Goal: Task Accomplishment & Management: Complete application form

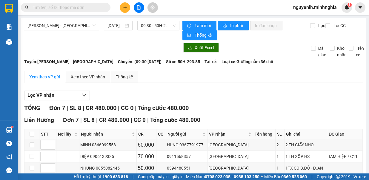
scroll to position [60, 0]
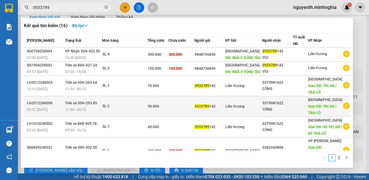
type input "0933789"
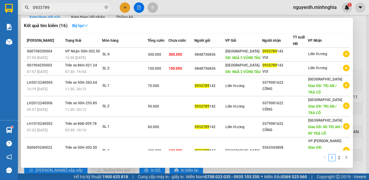
drag, startPoint x: 106, startPoint y: 6, endPoint x: 121, endPoint y: 5, distance: 15.0
click at [111, 7] on div "0933789" at bounding box center [58, 7] width 116 height 9
click at [104, 8] on span "0933789" at bounding box center [66, 7] width 90 height 9
click at [106, 8] on icon "close-circle" at bounding box center [106, 7] width 4 height 4
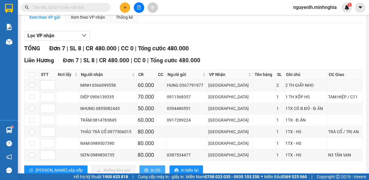
click at [151, 167] on span "In DS" at bounding box center [156, 170] width 10 height 7
drag, startPoint x: 131, startPoint y: 164, endPoint x: 127, endPoint y: 155, distance: 10.6
click at [151, 167] on span "In DS" at bounding box center [156, 170] width 10 height 7
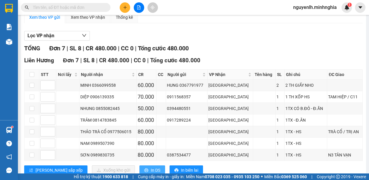
drag, startPoint x: 124, startPoint y: 166, endPoint x: 126, endPoint y: 163, distance: 3.7
click at [139, 167] on button "In DS" at bounding box center [152, 171] width 26 height 10
click at [151, 167] on span "In DS" at bounding box center [156, 170] width 10 height 7
click at [124, 8] on icon "plus" at bounding box center [125, 7] width 4 height 4
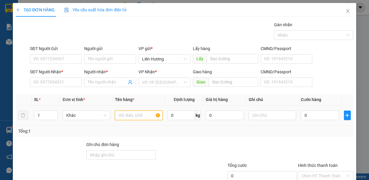
click at [131, 116] on input "text" at bounding box center [139, 116] width 48 height 10
click at [241, 111] on td "0" at bounding box center [224, 116] width 43 height 20
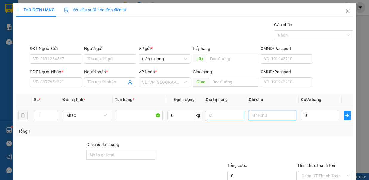
drag, startPoint x: 250, startPoint y: 114, endPoint x: 229, endPoint y: 110, distance: 21.2
click at [229, 110] on tr "1 Khác 0 kg 0 0" at bounding box center [184, 116] width 337 height 20
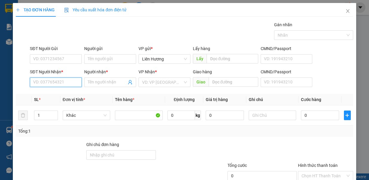
drag, startPoint x: 41, startPoint y: 81, endPoint x: 44, endPoint y: 89, distance: 8.2
click at [42, 85] on input "SĐT Người Nhận *" at bounding box center [56, 83] width 52 height 10
click at [69, 85] on input "SĐT Người Nhận *" at bounding box center [56, 83] width 52 height 10
click at [65, 93] on div "0904691139 - NHỰT" at bounding box center [55, 93] width 44 height 7
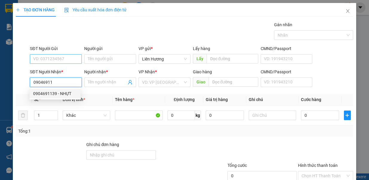
type input "0904691139"
type input "NHỰT"
type input "0904691139"
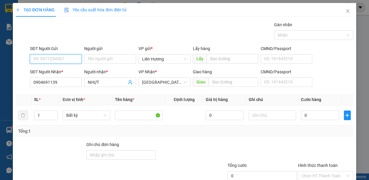
click at [62, 57] on input "SĐT Người Gửi" at bounding box center [56, 59] width 52 height 10
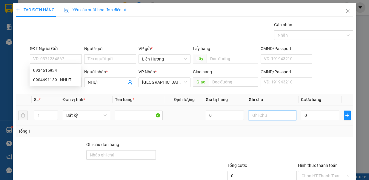
click at [257, 115] on input "text" at bounding box center [273, 116] width 48 height 10
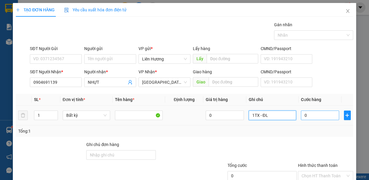
type input "1TX - ĐL"
click at [310, 113] on input "0" at bounding box center [320, 116] width 38 height 10
type input "4"
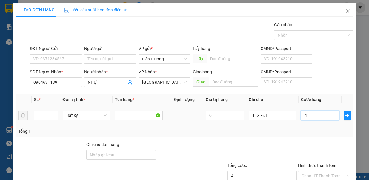
type input "40"
type input "40.000"
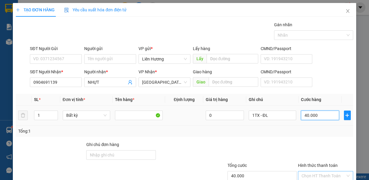
scroll to position [40, 0]
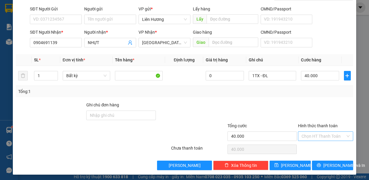
drag, startPoint x: 319, startPoint y: 133, endPoint x: 322, endPoint y: 134, distance: 3.3
click at [321, 134] on input "Hình thức thanh toán" at bounding box center [323, 136] width 44 height 9
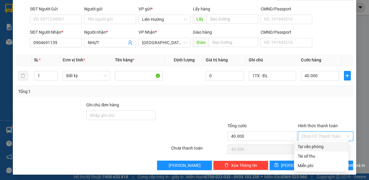
click at [328, 144] on div "Tại văn phòng" at bounding box center [321, 147] width 47 height 7
type input "0"
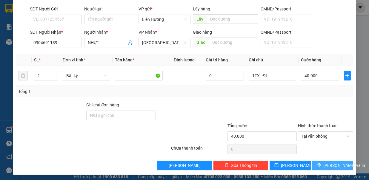
click at [326, 165] on span "[PERSON_NAME] và In" at bounding box center [344, 165] width 42 height 7
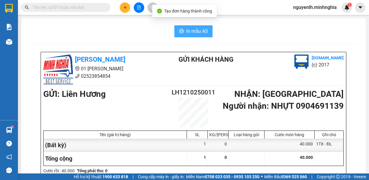
click at [186, 33] on span "In mẫu A5" at bounding box center [196, 30] width 21 height 7
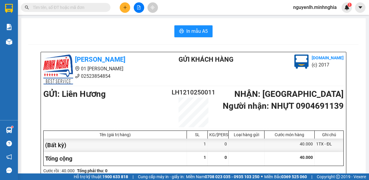
click at [99, 5] on input "text" at bounding box center [68, 7] width 70 height 7
click at [79, 7] on input "text" at bounding box center [68, 7] width 70 height 7
click at [127, 7] on icon "plus" at bounding box center [125, 7] width 4 height 4
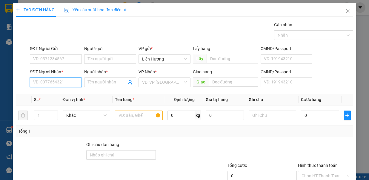
drag, startPoint x: 62, startPoint y: 85, endPoint x: 62, endPoint y: 81, distance: 3.3
click at [62, 84] on input "SĐT Người Nhận *" at bounding box center [56, 83] width 52 height 10
click at [62, 81] on input "SĐT Người Nhận *" at bounding box center [56, 83] width 52 height 10
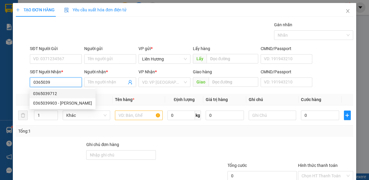
click at [60, 93] on div "0365039712" at bounding box center [62, 93] width 59 height 7
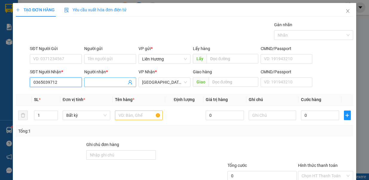
type input "0365039712"
click at [96, 78] on span at bounding box center [110, 83] width 52 height 10
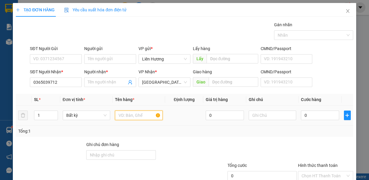
click at [133, 111] on input "text" at bounding box center [139, 116] width 48 height 10
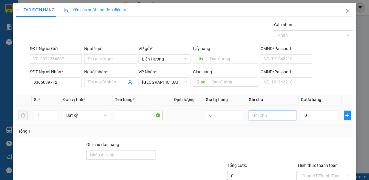
click at [249, 111] on input "text" at bounding box center [273, 116] width 48 height 10
type input "1 BÌA THƯ - GT"
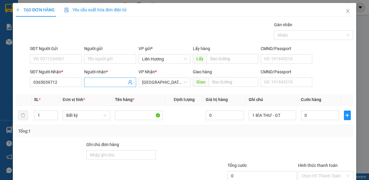
click at [105, 83] on input "Người nhận *" at bounding box center [107, 82] width 39 height 7
type input "PHÚC"
click at [51, 59] on input "SĐT Người Gửi" at bounding box center [56, 59] width 52 height 10
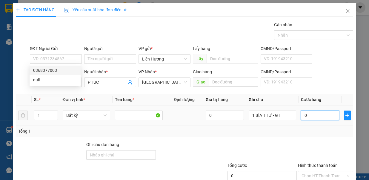
click at [305, 115] on input "0" at bounding box center [320, 116] width 38 height 10
type input "3"
type input "30"
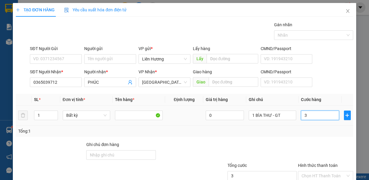
type input "30"
type input "30.000"
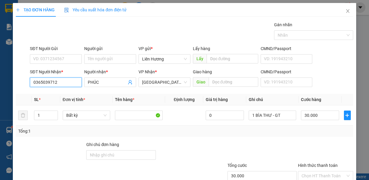
click at [66, 84] on input "0365039712" at bounding box center [56, 83] width 52 height 10
drag, startPoint x: 61, startPoint y: 94, endPoint x: 59, endPoint y: 85, distance: 9.4
click at [60, 95] on div "0365039712" at bounding box center [55, 93] width 44 height 7
click at [93, 81] on input "Người nhận *" at bounding box center [107, 82] width 39 height 7
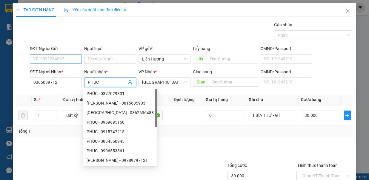
type input "PHÚC"
drag, startPoint x: 57, startPoint y: 56, endPoint x: 113, endPoint y: 87, distance: 64.4
click at [57, 57] on input "SĐT Người Gửi" at bounding box center [56, 59] width 52 height 10
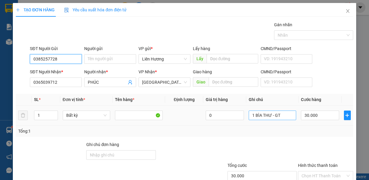
type input "0385257728"
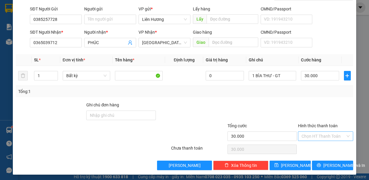
click at [325, 134] on input "Hình thức thanh toán" at bounding box center [323, 136] width 44 height 9
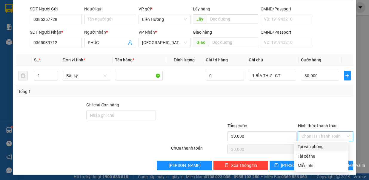
drag, startPoint x: 324, startPoint y: 149, endPoint x: 327, endPoint y: 153, distance: 4.9
click at [323, 150] on div "Tại văn phòng" at bounding box center [321, 147] width 54 height 10
type input "0"
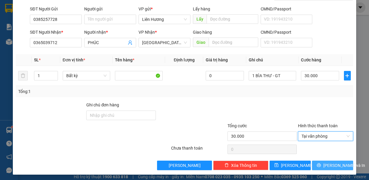
click at [331, 167] on button "[PERSON_NAME] và In" at bounding box center [332, 166] width 41 height 10
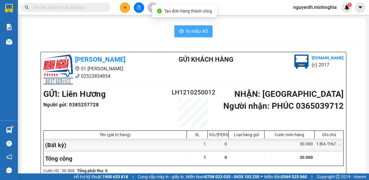
click at [197, 34] on span "In mẫu A5" at bounding box center [196, 30] width 21 height 7
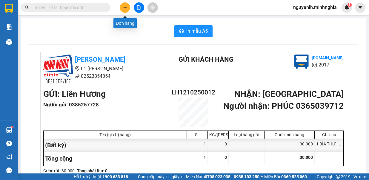
click at [123, 6] on icon "plus" at bounding box center [125, 7] width 4 height 4
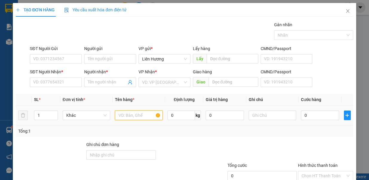
click at [128, 116] on input "text" at bounding box center [139, 116] width 48 height 10
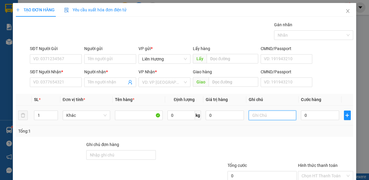
click at [262, 113] on input "text" at bounding box center [273, 116] width 48 height 10
type input "1TX - HS"
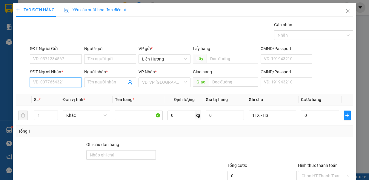
click at [53, 84] on input "SĐT Người Nhận *" at bounding box center [56, 83] width 52 height 10
click at [55, 81] on input "SĐT Người Nhận *" at bounding box center [56, 83] width 52 height 10
click at [67, 91] on div "0902383642 - ÚT" at bounding box center [55, 93] width 44 height 7
type input "0902383642"
type input "ÚT"
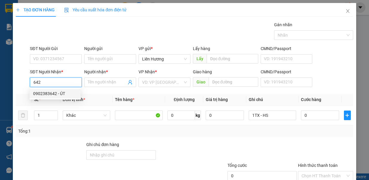
type input "TRẢNG BOM"
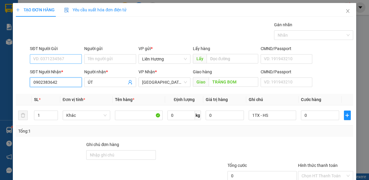
type input "0902383642"
click at [66, 57] on input "SĐT Người Gửi" at bounding box center [56, 59] width 52 height 10
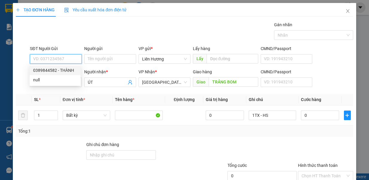
click at [67, 69] on div "0389844582 - THÀNH" at bounding box center [55, 70] width 44 height 7
type input "0389844582"
type input "THÀNH"
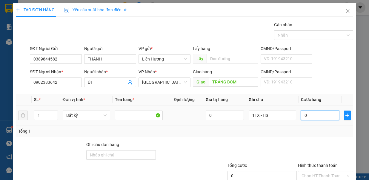
click at [304, 111] on input "0" at bounding box center [320, 116] width 38 height 10
type input "8"
type input "80"
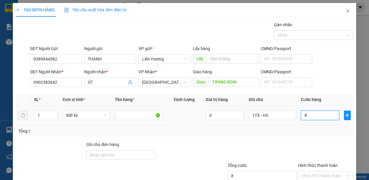
type input "80"
type input "80.000"
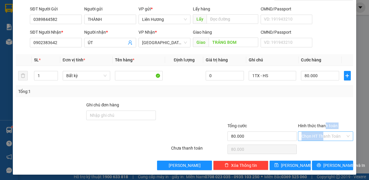
drag, startPoint x: 321, startPoint y: 129, endPoint x: 320, endPoint y: 133, distance: 3.3
click at [320, 132] on div "Hình thức thanh toán Chọn HT Thanh Toán" at bounding box center [325, 133] width 55 height 21
click at [321, 137] on input "Hình thức thanh toán" at bounding box center [323, 136] width 44 height 9
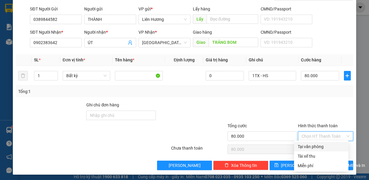
drag, startPoint x: 330, startPoint y: 146, endPoint x: 327, endPoint y: 150, distance: 6.0
click at [330, 147] on div "Tại văn phòng" at bounding box center [321, 147] width 47 height 7
type input "0"
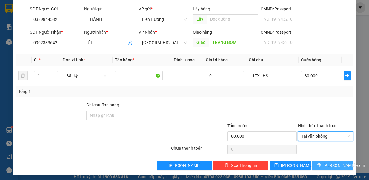
drag, startPoint x: 328, startPoint y: 165, endPoint x: 326, endPoint y: 158, distance: 7.4
click at [329, 164] on span "[PERSON_NAME] và In" at bounding box center [344, 165] width 42 height 7
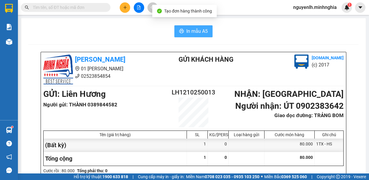
click at [191, 30] on span "In mẫu A5" at bounding box center [196, 30] width 21 height 7
click at [139, 10] on button at bounding box center [139, 7] width 10 height 10
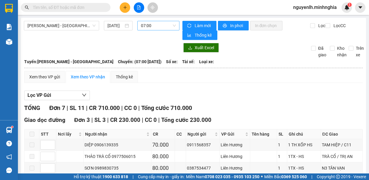
click at [147, 26] on span "07:00" at bounding box center [158, 25] width 35 height 9
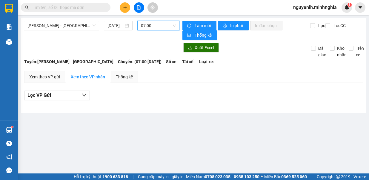
click at [128, 6] on button at bounding box center [125, 7] width 10 height 10
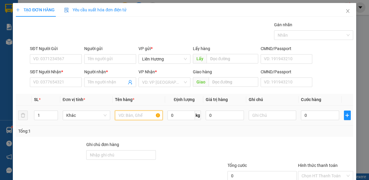
click at [143, 115] on input "text" at bounding box center [139, 116] width 48 height 10
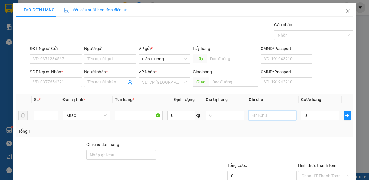
click at [251, 113] on input "text" at bounding box center [273, 116] width 48 height 10
type input "1TX - Đ.ĂN"
click at [305, 113] on input "0" at bounding box center [320, 116] width 38 height 10
type input "5"
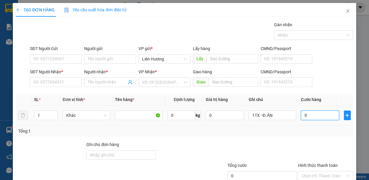
type input "5"
type input "50"
type input "50.000"
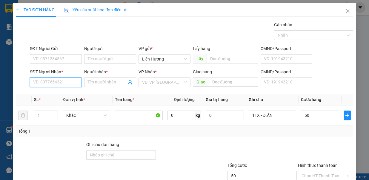
type input "50.000"
click at [61, 79] on input "SĐT Người Nhận *" at bounding box center [56, 83] width 52 height 10
click at [57, 92] on div "0395637913 - TÝ" at bounding box center [55, 93] width 44 height 7
type input "0395637913"
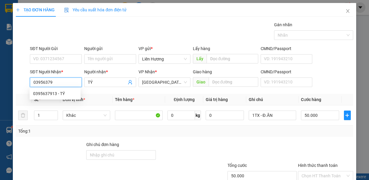
type input "TÝ"
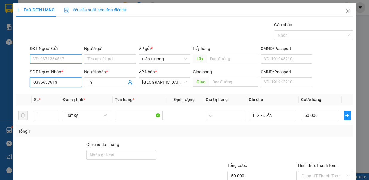
type input "0395637913"
click at [62, 59] on input "SĐT Người Gửi" at bounding box center [56, 59] width 52 height 10
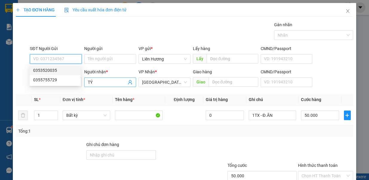
drag, startPoint x: 60, startPoint y: 70, endPoint x: 101, endPoint y: 84, distance: 43.7
click at [60, 72] on div "0353520035" at bounding box center [55, 70] width 44 height 7
type input "0353520035"
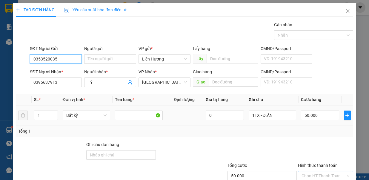
scroll to position [40, 0]
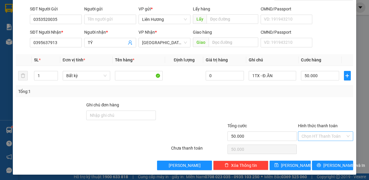
click at [314, 135] on input "Hình thức thanh toán" at bounding box center [323, 136] width 44 height 9
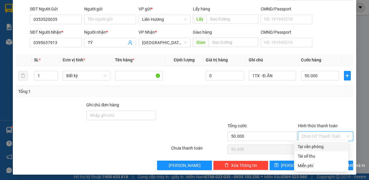
drag, startPoint x: 316, startPoint y: 144, endPoint x: 316, endPoint y: 153, distance: 8.7
click at [316, 144] on div "Tại văn phòng" at bounding box center [321, 147] width 47 height 7
type input "0"
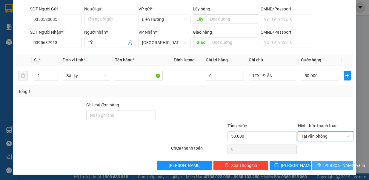
click at [319, 161] on button "[PERSON_NAME] và In" at bounding box center [332, 166] width 41 height 10
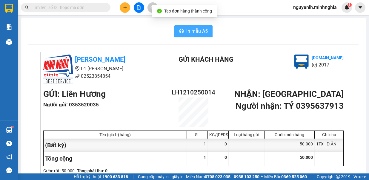
click at [190, 32] on span "In mẫu A5" at bounding box center [196, 30] width 21 height 7
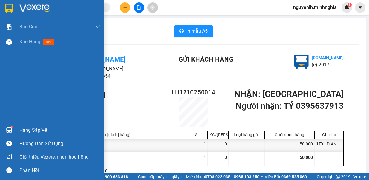
click at [19, 51] on div "Báo cáo Báo cáo dòng tiền (nhân viên) Doanh số tạo đơn theo VP gửi (nhân viên) …" at bounding box center [52, 69] width 104 height 101
click at [27, 43] on span "Kho hàng" at bounding box center [29, 42] width 21 height 6
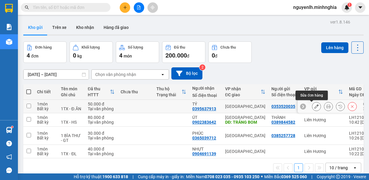
click at [315, 106] on button at bounding box center [316, 106] width 8 height 10
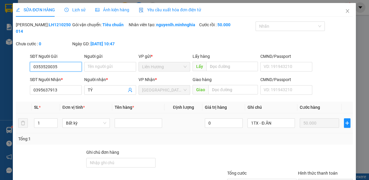
type input "0353520035"
type input "0395637913"
type input "50.000"
click at [53, 72] on input "0353520035" at bounding box center [56, 67] width 52 height 10
type input "0353520025"
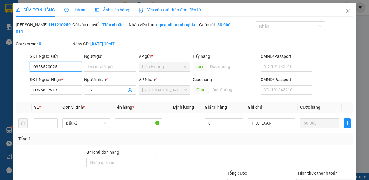
scroll to position [54, 0]
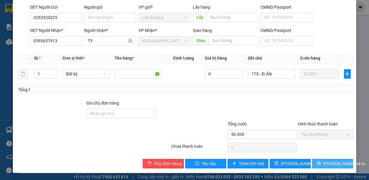
click at [316, 161] on button "[PERSON_NAME] và In" at bounding box center [332, 164] width 41 height 10
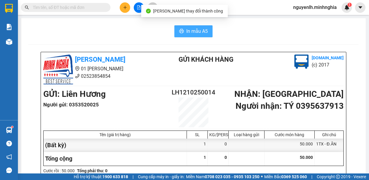
click at [193, 26] on button "In mẫu A5" at bounding box center [193, 31] width 38 height 12
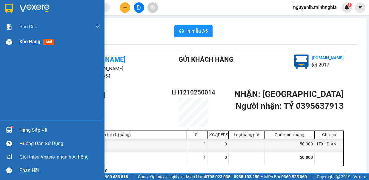
click at [13, 41] on div at bounding box center [9, 42] width 10 height 10
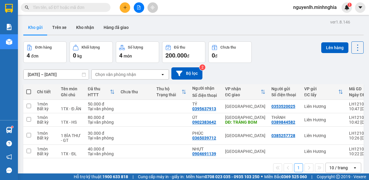
click at [26, 90] on th at bounding box center [28, 92] width 11 height 16
click at [29, 118] on input "checkbox" at bounding box center [29, 119] width 4 height 4
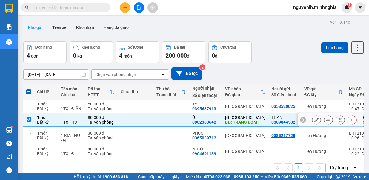
drag, startPoint x: 36, startPoint y: 122, endPoint x: 35, endPoint y: 109, distance: 12.8
click at [36, 122] on td "1 món Bất kỳ" at bounding box center [46, 119] width 24 height 13
checkbox input "false"
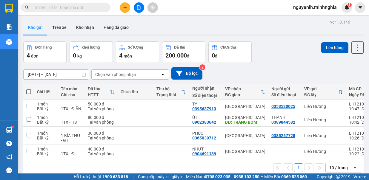
click at [31, 90] on label at bounding box center [28, 92] width 5 height 6
click at [29, 89] on input "checkbox" at bounding box center [29, 89] width 0 height 0
checkbox input "true"
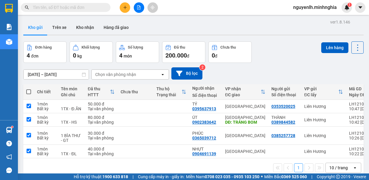
checkbox input "true"
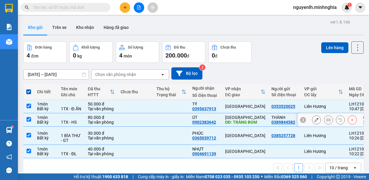
drag, startPoint x: 27, startPoint y: 118, endPoint x: 239, endPoint y: 99, distance: 213.0
click at [50, 118] on tr "1 món Bất kỳ 1TX - HS 80.000 đ Tại văn phòng ÚT 0902383642 [GEOGRAPHIC_DATA] DĐ…" at bounding box center [224, 119] width 402 height 13
checkbox input "false"
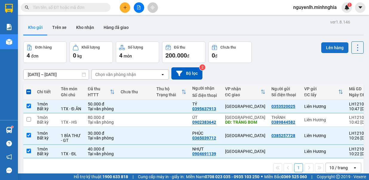
click at [327, 50] on button "Lên hàng" at bounding box center [334, 47] width 27 height 11
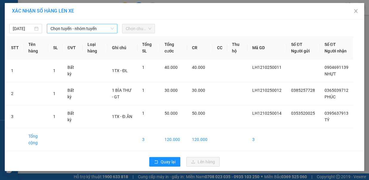
click at [76, 28] on span "Chọn tuyến - nhóm tuyến" at bounding box center [81, 28] width 63 height 9
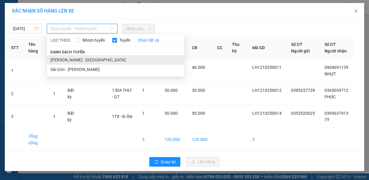
drag, startPoint x: 93, startPoint y: 61, endPoint x: 94, endPoint y: 55, distance: 6.4
click at [93, 59] on ul "[PERSON_NAME] - [GEOGRAPHIC_DATA] [GEOGRAPHIC_DATA] - Phan Rí" at bounding box center [115, 64] width 137 height 19
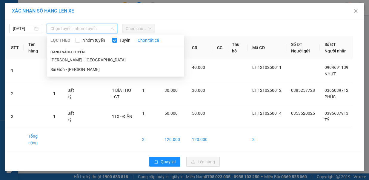
click at [94, 29] on span "Chọn tuyến - nhóm tuyến" at bounding box center [81, 28] width 63 height 9
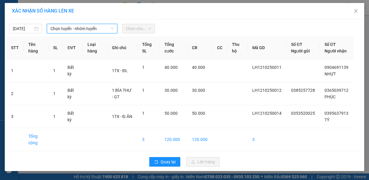
drag, startPoint x: 92, startPoint y: 24, endPoint x: 93, endPoint y: 29, distance: 4.9
click at [92, 25] on span "Chọn tuyến - nhóm tuyến" at bounding box center [81, 28] width 63 height 9
drag, startPoint x: 93, startPoint y: 29, endPoint x: 93, endPoint y: 40, distance: 10.8
click at [93, 33] on div "[DATE] Chọn tuyến - nhóm tuyến Chọn tuyến - nhóm tuyến LỌC THEO Nhóm tuyến Tuyế…" at bounding box center [184, 95] width 359 height 152
click at [94, 30] on span "Chọn tuyến - nhóm tuyến" at bounding box center [81, 28] width 63 height 9
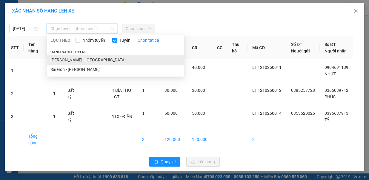
click at [93, 55] on li "[PERSON_NAME] - [GEOGRAPHIC_DATA]" at bounding box center [115, 60] width 137 height 10
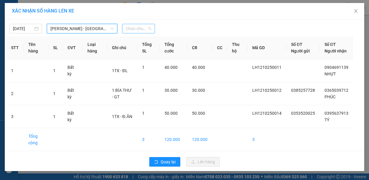
click at [147, 27] on span "Chọn chuyến" at bounding box center [139, 28] width 26 height 9
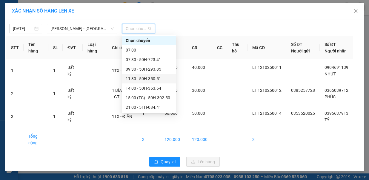
click at [153, 80] on div "11:30 - 50H-350.51" at bounding box center [149, 79] width 47 height 7
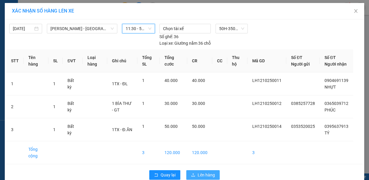
click at [198, 172] on span "Lên hàng" at bounding box center [206, 175] width 17 height 7
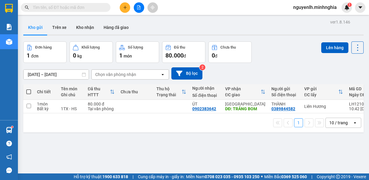
click at [135, 8] on button at bounding box center [139, 7] width 10 height 10
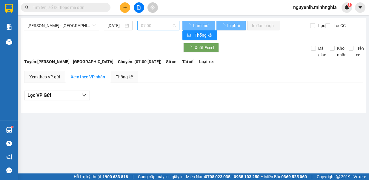
click at [165, 27] on span "07:00" at bounding box center [158, 25] width 35 height 9
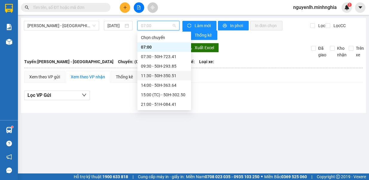
click at [167, 73] on div "11:30 - 50H-350.51" at bounding box center [164, 76] width 47 height 7
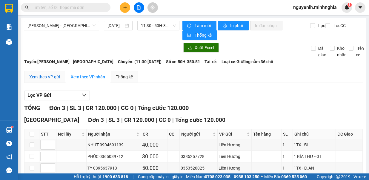
click at [46, 75] on div "Xem theo VP gửi" at bounding box center [44, 77] width 31 height 7
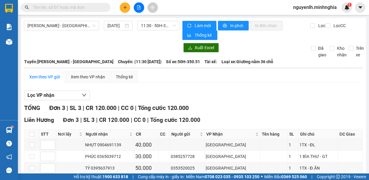
scroll to position [29, 0]
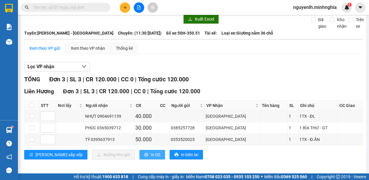
drag, startPoint x: 131, startPoint y: 150, endPoint x: 128, endPoint y: 140, distance: 9.9
click at [151, 152] on span "In DS" at bounding box center [156, 155] width 10 height 7
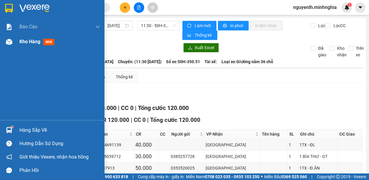
click at [21, 39] on span "Kho hàng" at bounding box center [29, 42] width 21 height 6
